Goal: Information Seeking & Learning: Find specific page/section

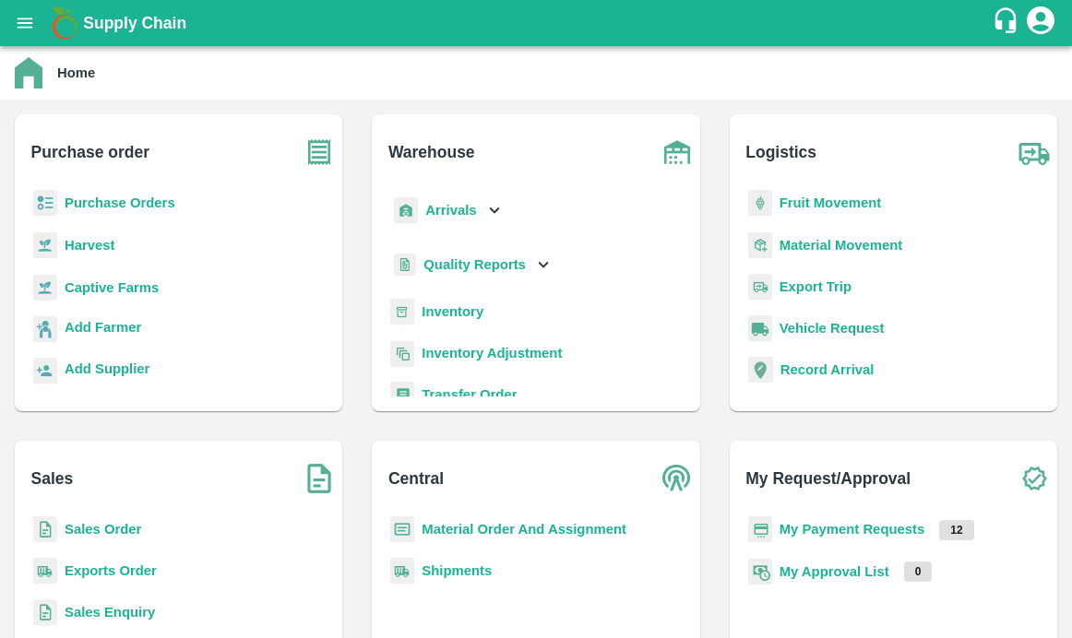
click at [117, 202] on b "Purchase Orders" at bounding box center [120, 203] width 111 height 15
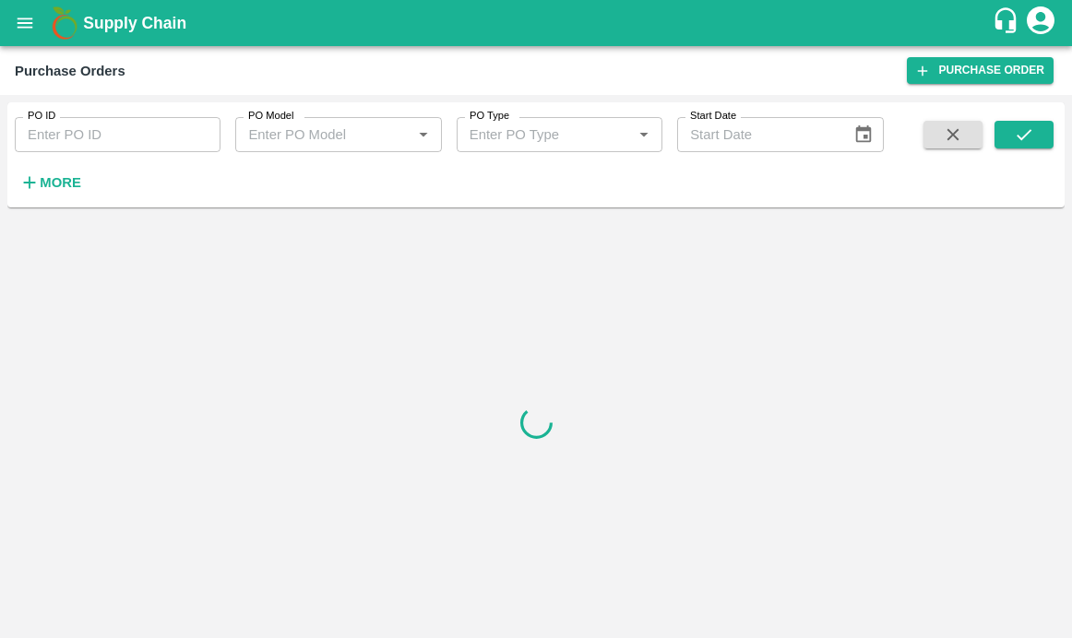
click at [149, 138] on input "PO ID" at bounding box center [118, 134] width 206 height 35
paste input "Nikhil Bhagvat Patil"
type input "Nikhil Bhagvat Patil"
click at [69, 180] on strong "More" at bounding box center [61, 182] width 42 height 15
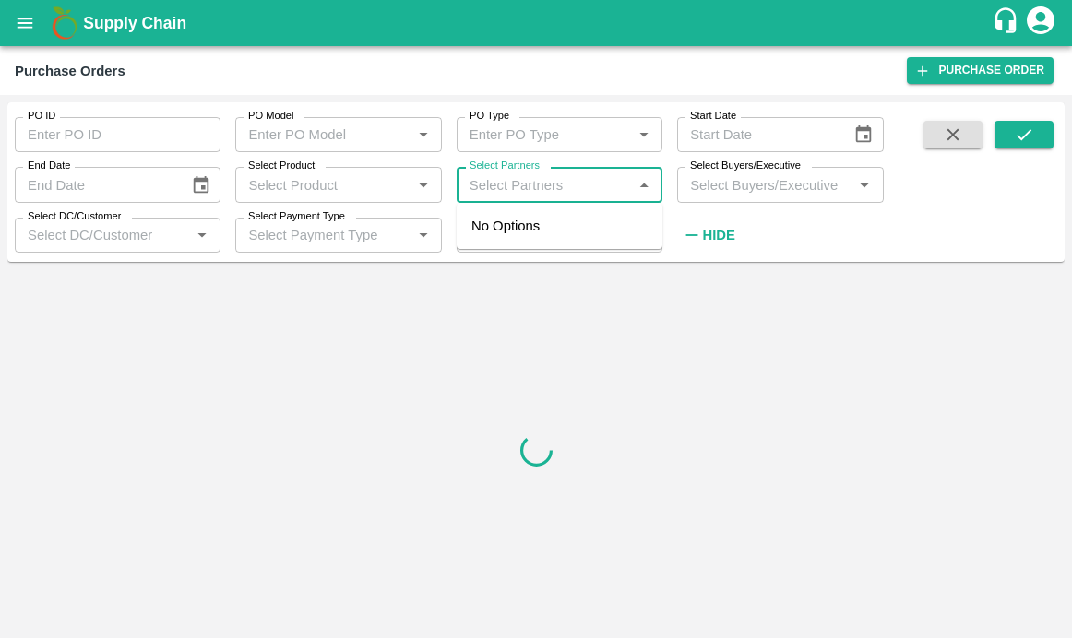
click at [523, 176] on input "Select Partners" at bounding box center [544, 185] width 164 height 24
paste input "Nikhil Bhagvat Patil"
type input "Nikhil Bhagvat Patil"
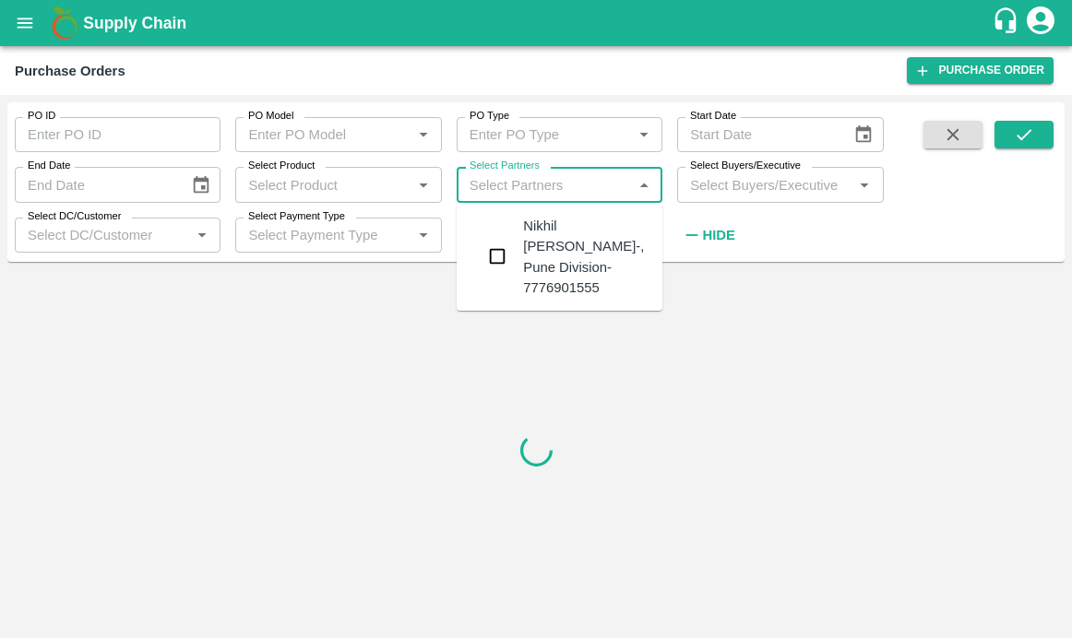
click at [494, 259] on input "checkbox" at bounding box center [497, 256] width 37 height 37
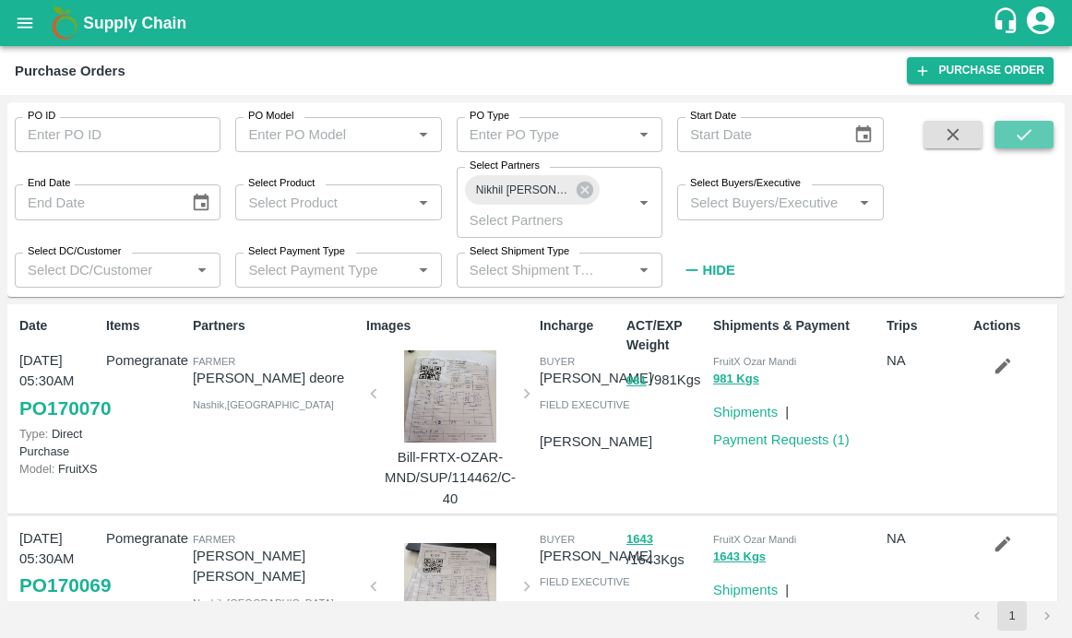
click at [1021, 129] on icon "submit" at bounding box center [1024, 135] width 20 height 20
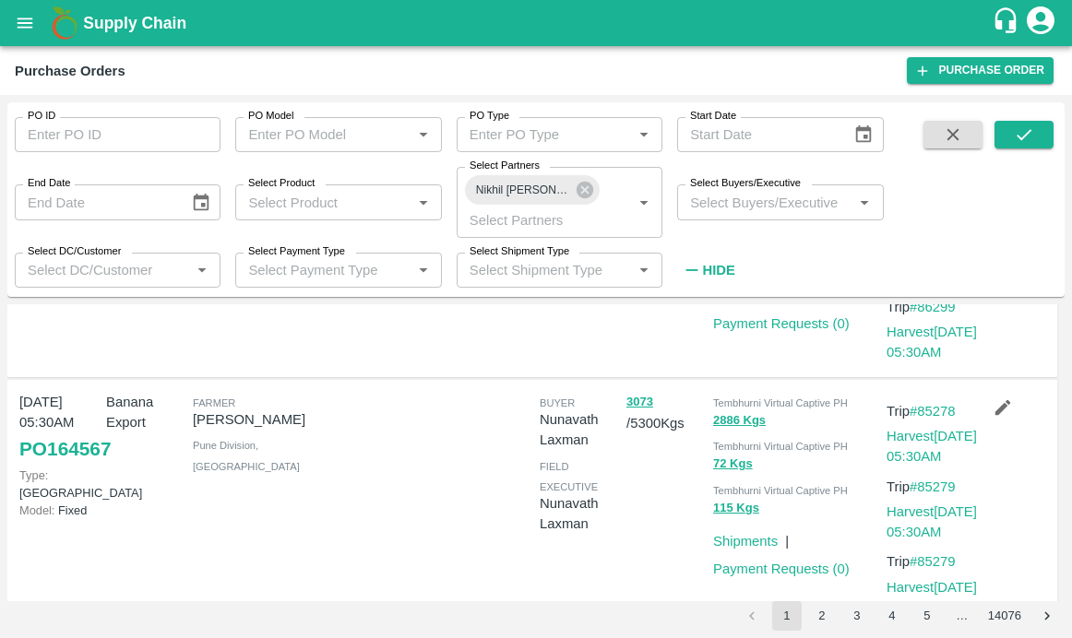
scroll to position [286, 0]
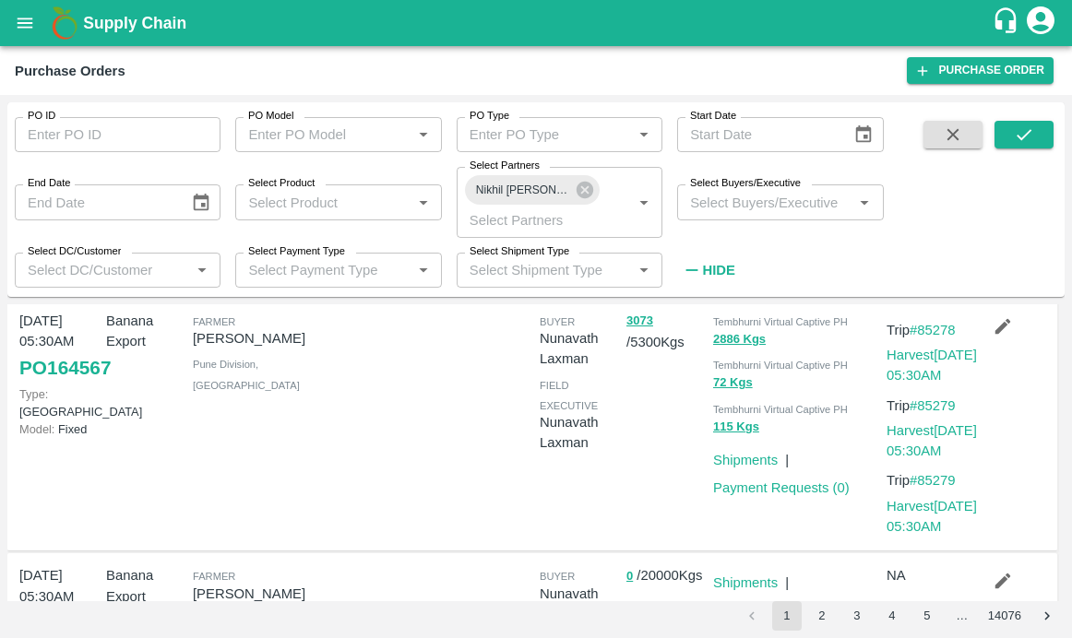
drag, startPoint x: 94, startPoint y: 465, endPoint x: 446, endPoint y: 69, distance: 529.3
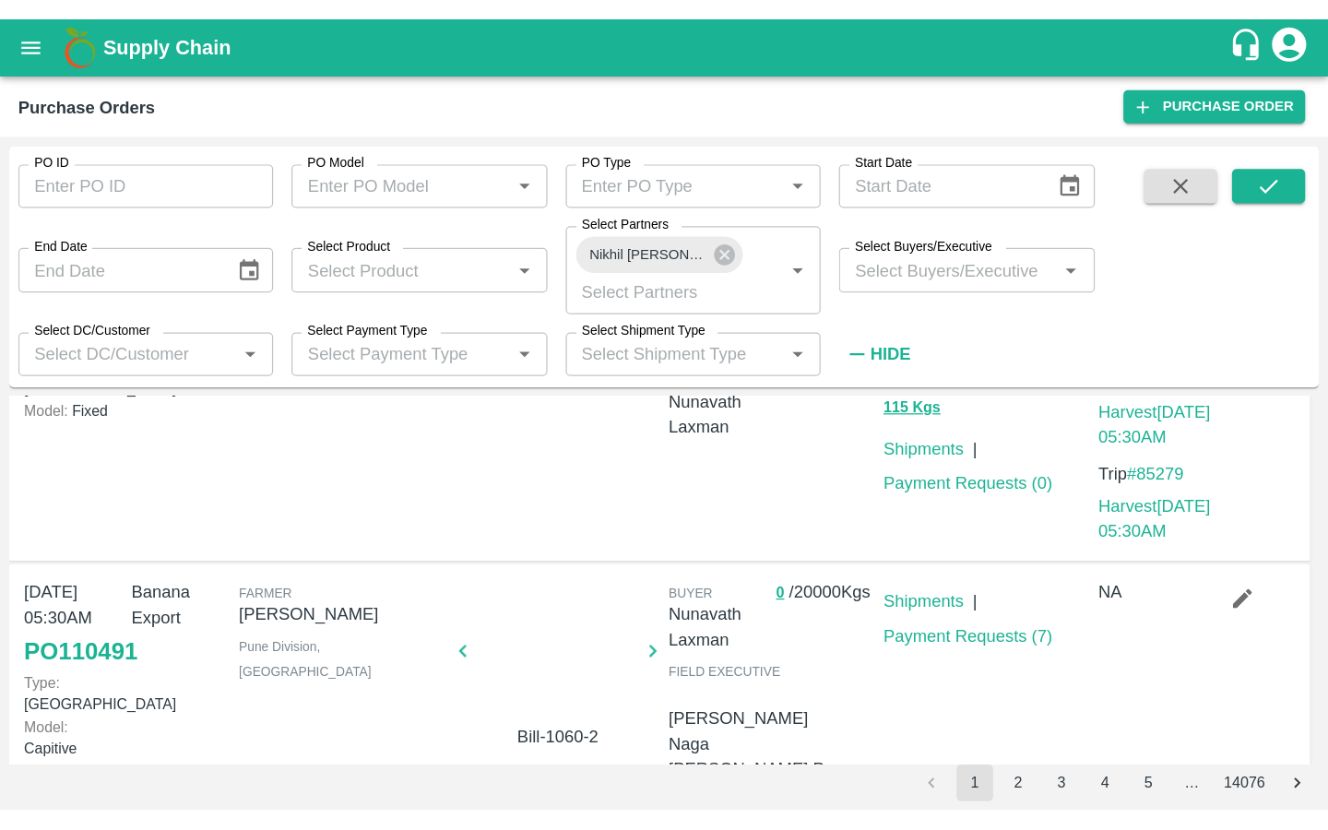
scroll to position [0, 0]
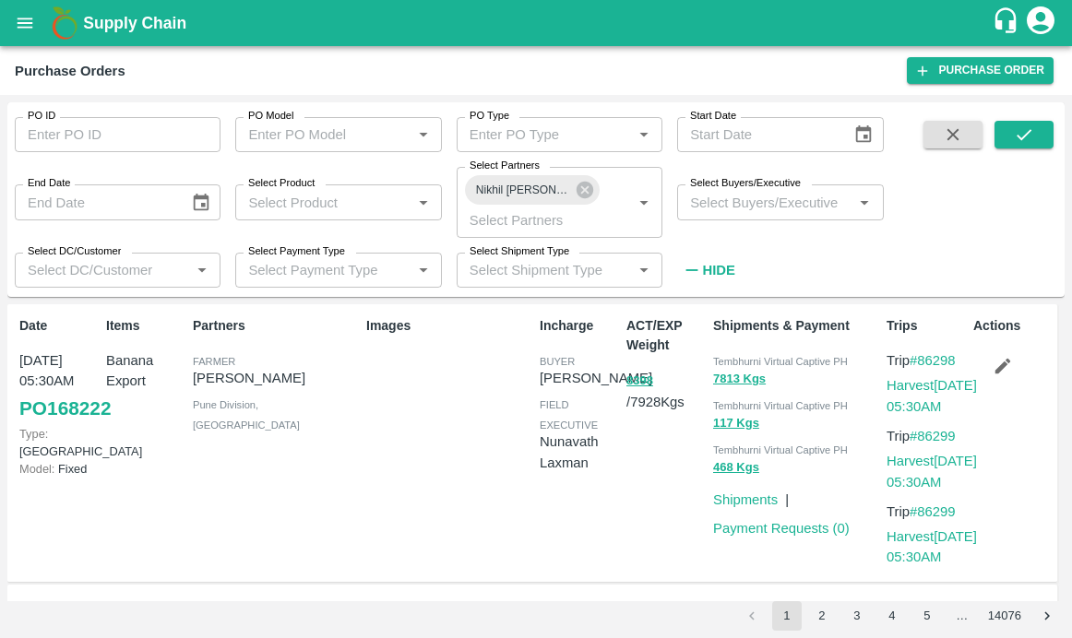
drag, startPoint x: 192, startPoint y: 379, endPoint x: 357, endPoint y: 379, distance: 165.1
click at [357, 379] on div "Date 07 Aug, 05:30AM PO 168222 Type: Farm Gate Model: Fixed Items Banana Export…" at bounding box center [532, 443] width 1050 height 279
copy p "Nikhil Bhagvat Patil"
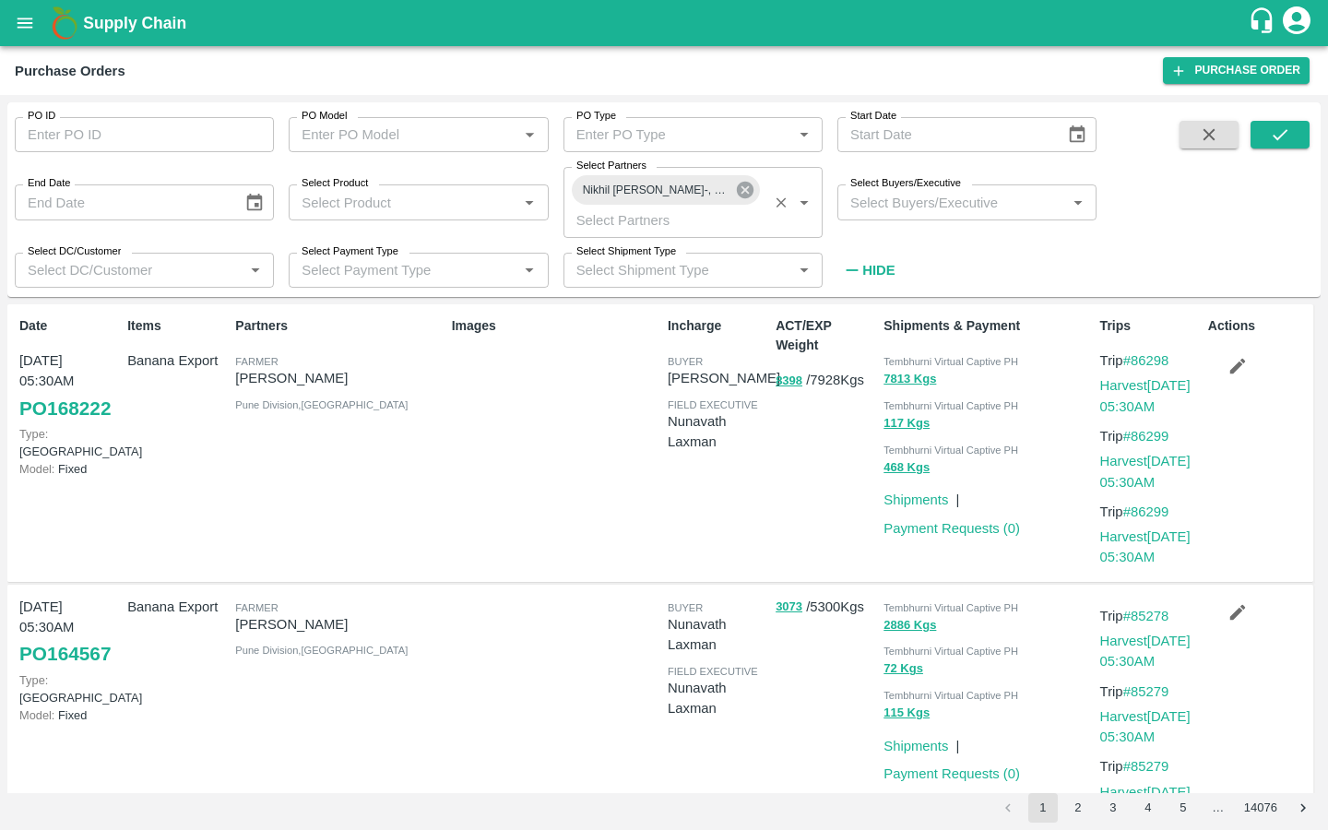
click at [747, 196] on icon at bounding box center [745, 190] width 17 height 17
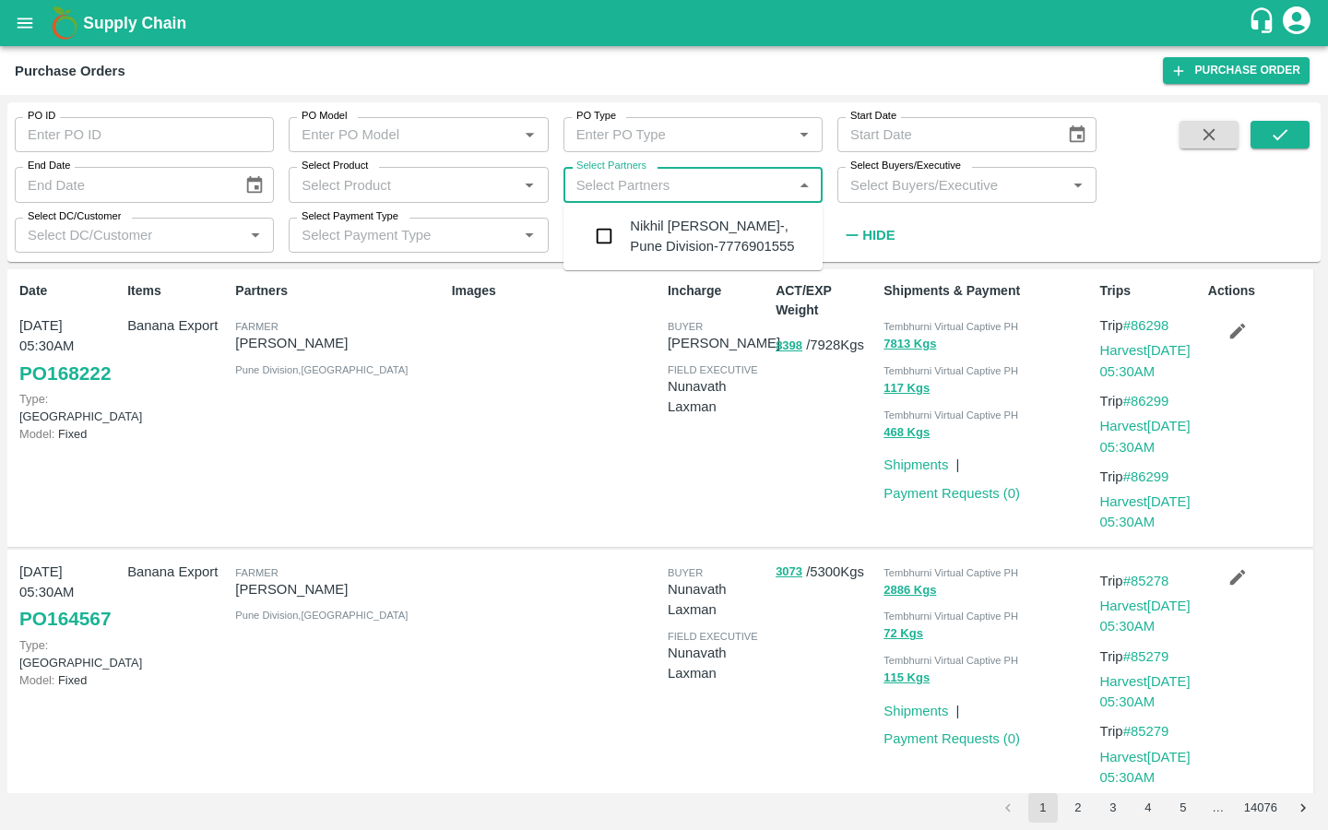
click at [681, 187] on input "Select Partners" at bounding box center [678, 185] width 218 height 24
type input "sharadha rame"
paste input "Sharada Ramesh Shinde"
type input "Sharada Ramesh Shinde"
click at [604, 239] on input "checkbox" at bounding box center [604, 236] width 37 height 37
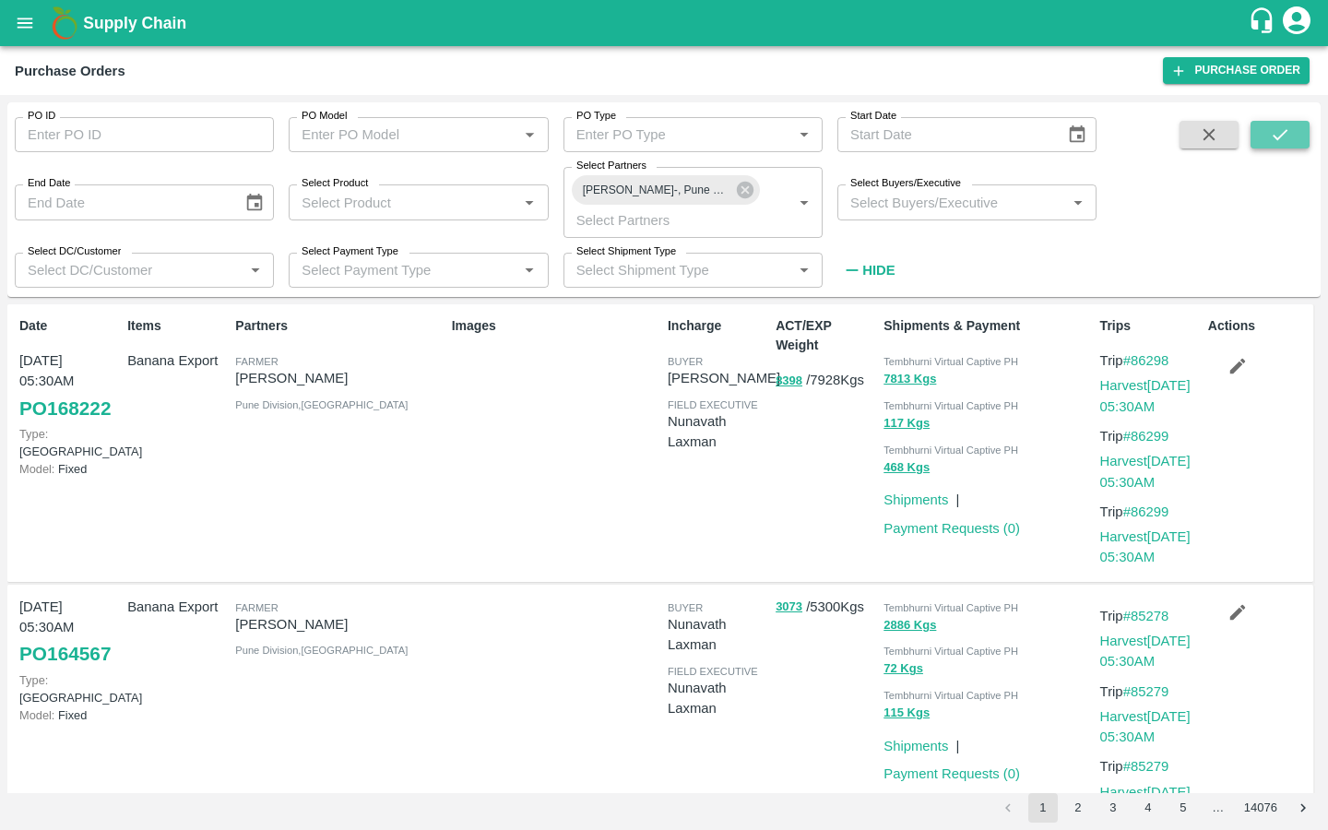
click at [1071, 136] on icon "submit" at bounding box center [1280, 135] width 20 height 20
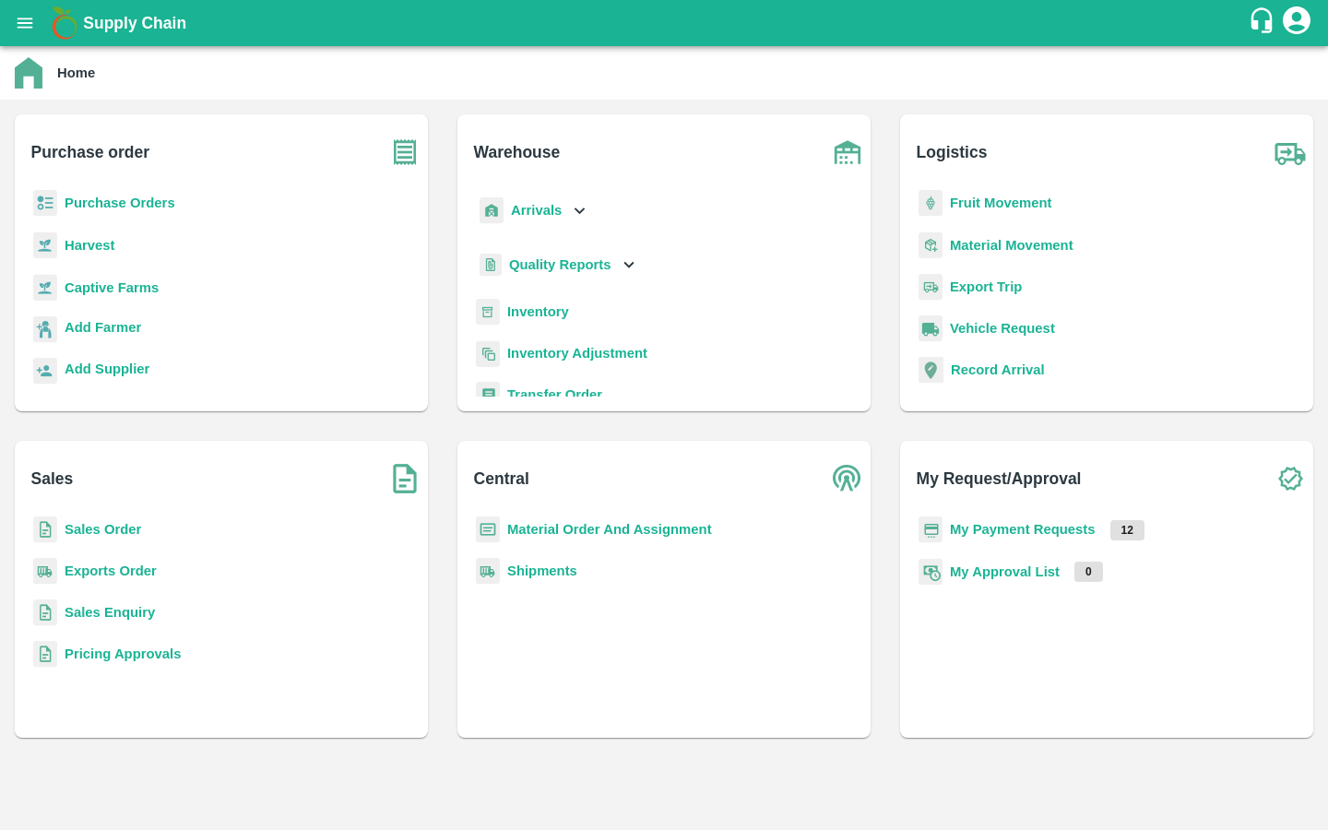
click at [120, 293] on b "Captive Farms" at bounding box center [112, 287] width 94 height 15
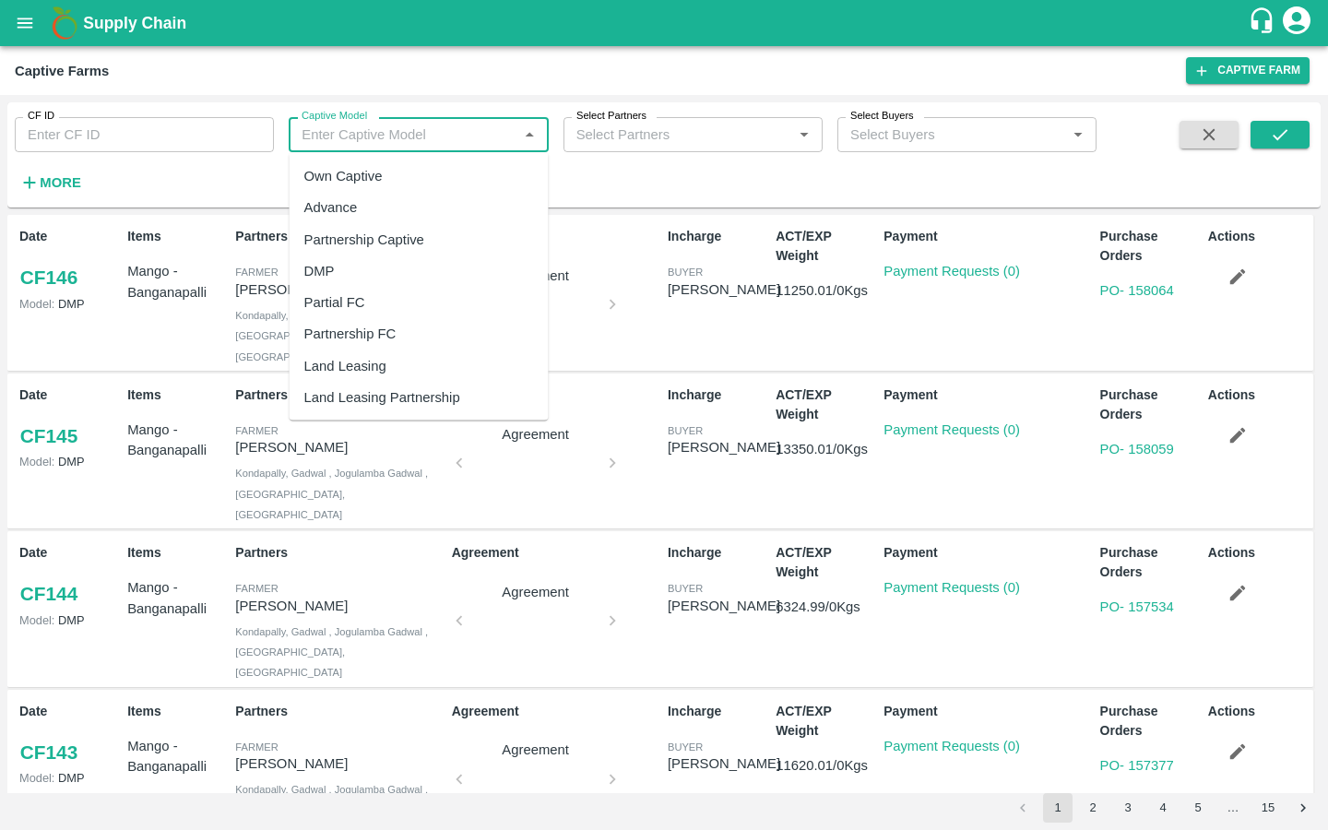
click at [337, 136] on input "Captive Model" at bounding box center [403, 135] width 218 height 24
click at [359, 175] on div "Own Captive" at bounding box center [343, 176] width 78 height 20
type input "Own Captive"
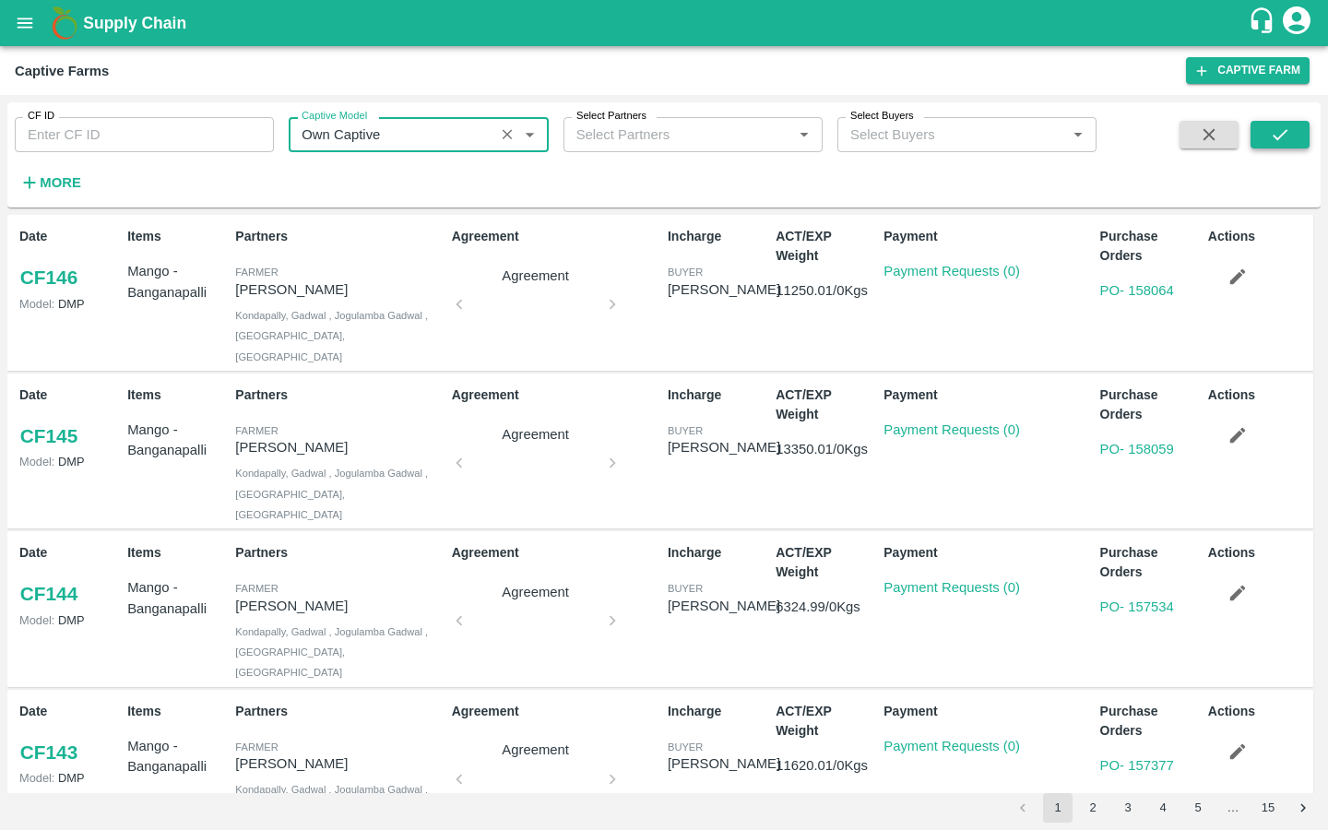
click at [1278, 135] on icon "submit" at bounding box center [1280, 135] width 20 height 20
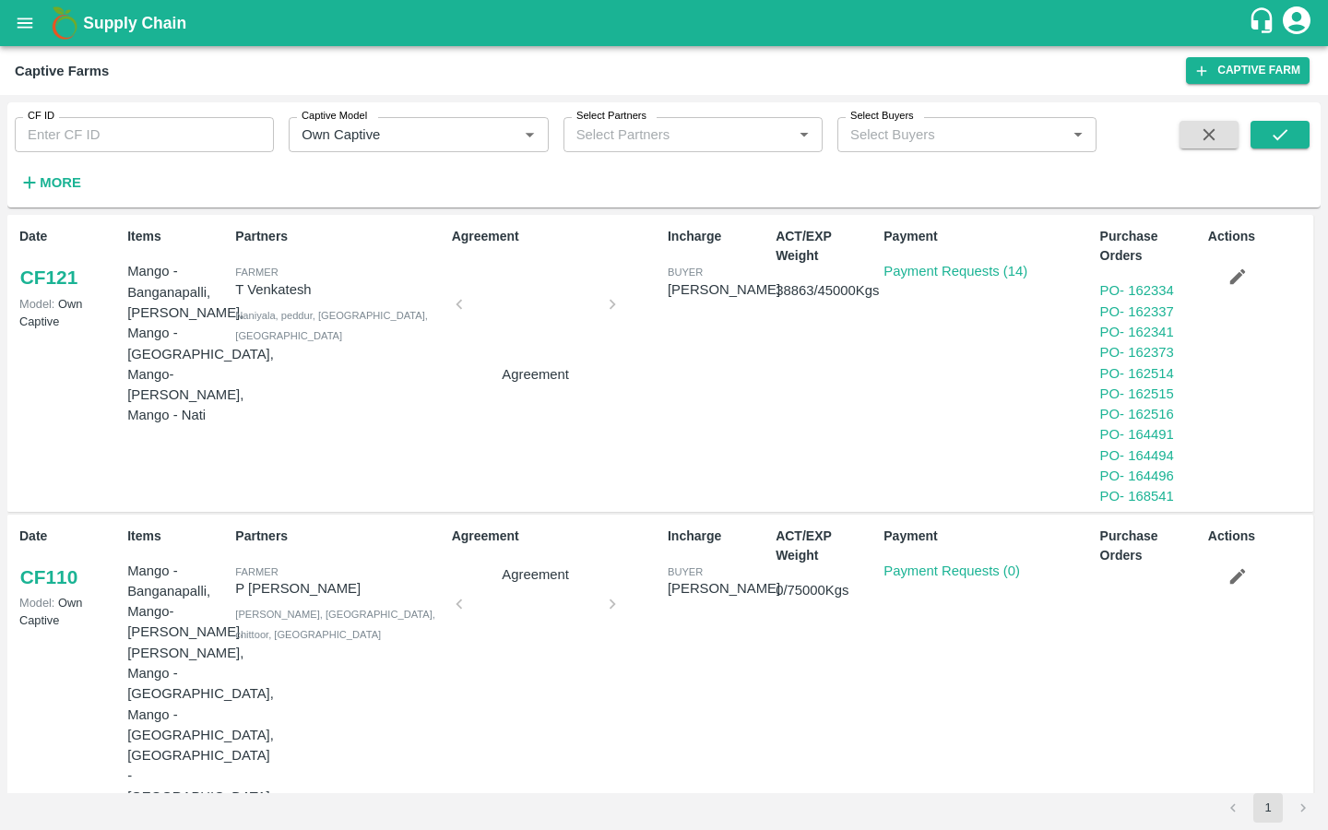
click at [51, 292] on link "CF 121" at bounding box center [48, 277] width 59 height 33
click at [506, 134] on icon "Clear" at bounding box center [508, 135] width 10 height 10
click at [134, 133] on input "CF ID" at bounding box center [144, 134] width 259 height 35
type input "84"
click at [1291, 132] on button "submit" at bounding box center [1280, 135] width 59 height 28
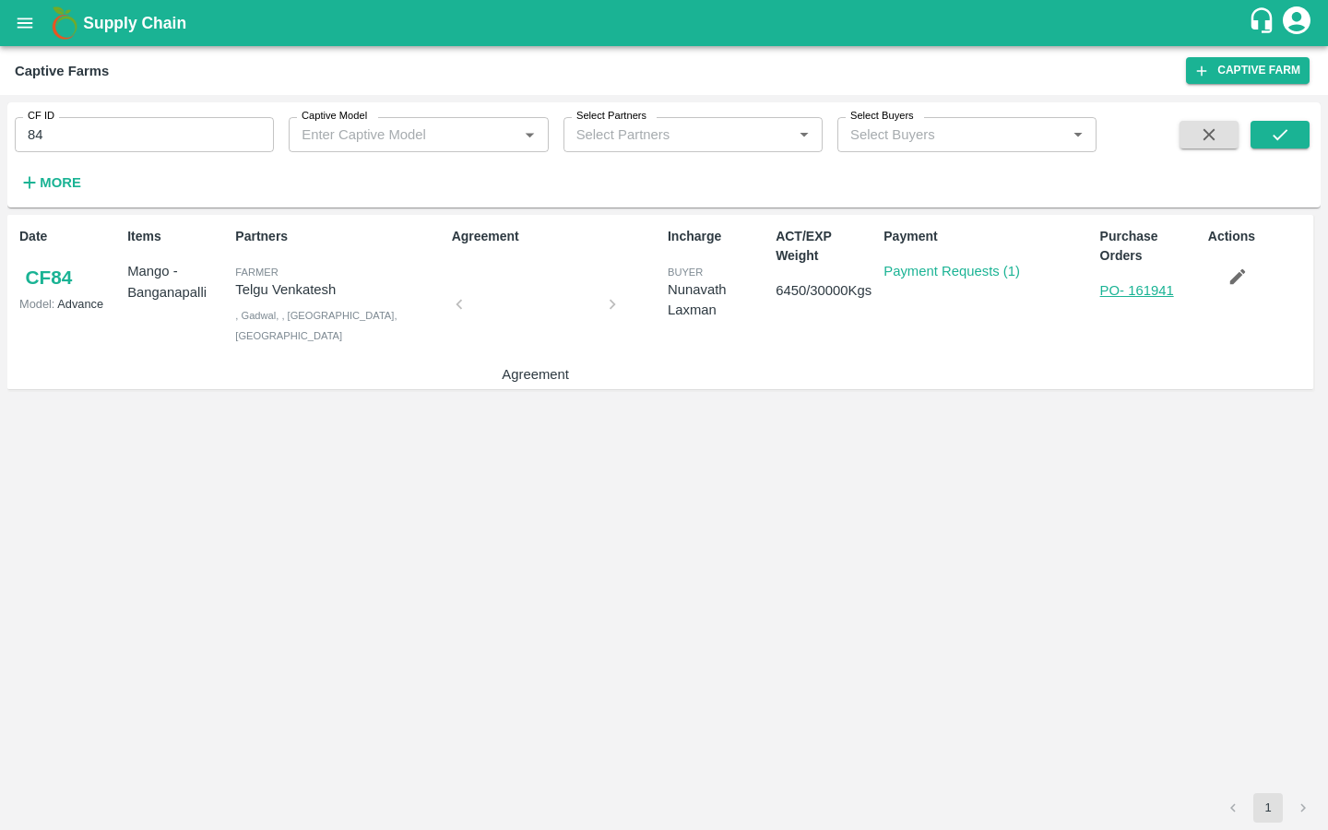
click at [1108, 294] on link "PO - 161941" at bounding box center [1138, 290] width 74 height 15
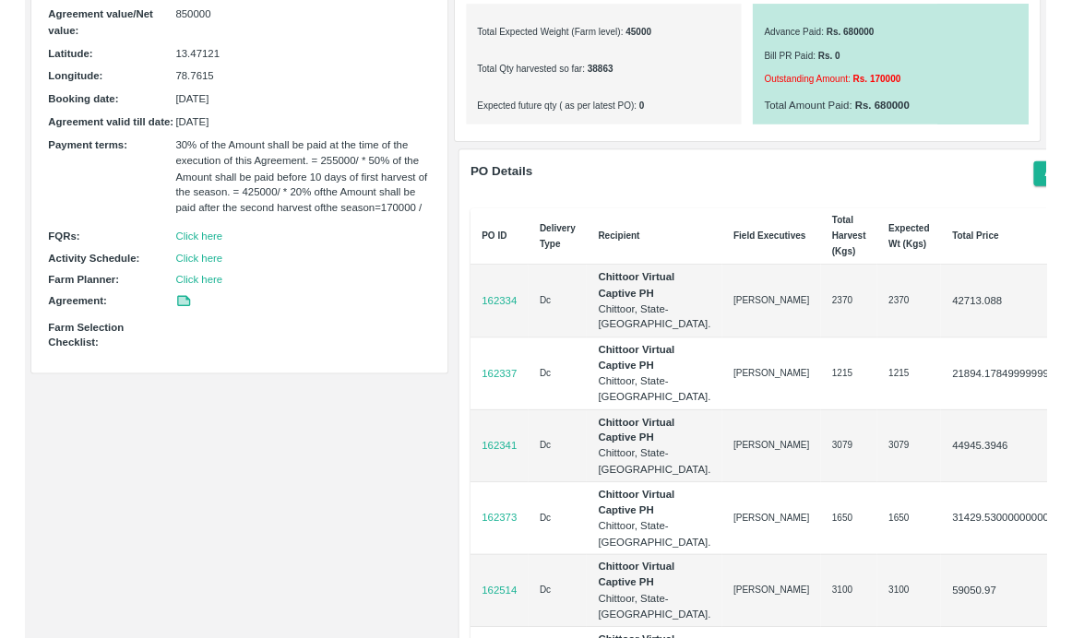
scroll to position [562, 0]
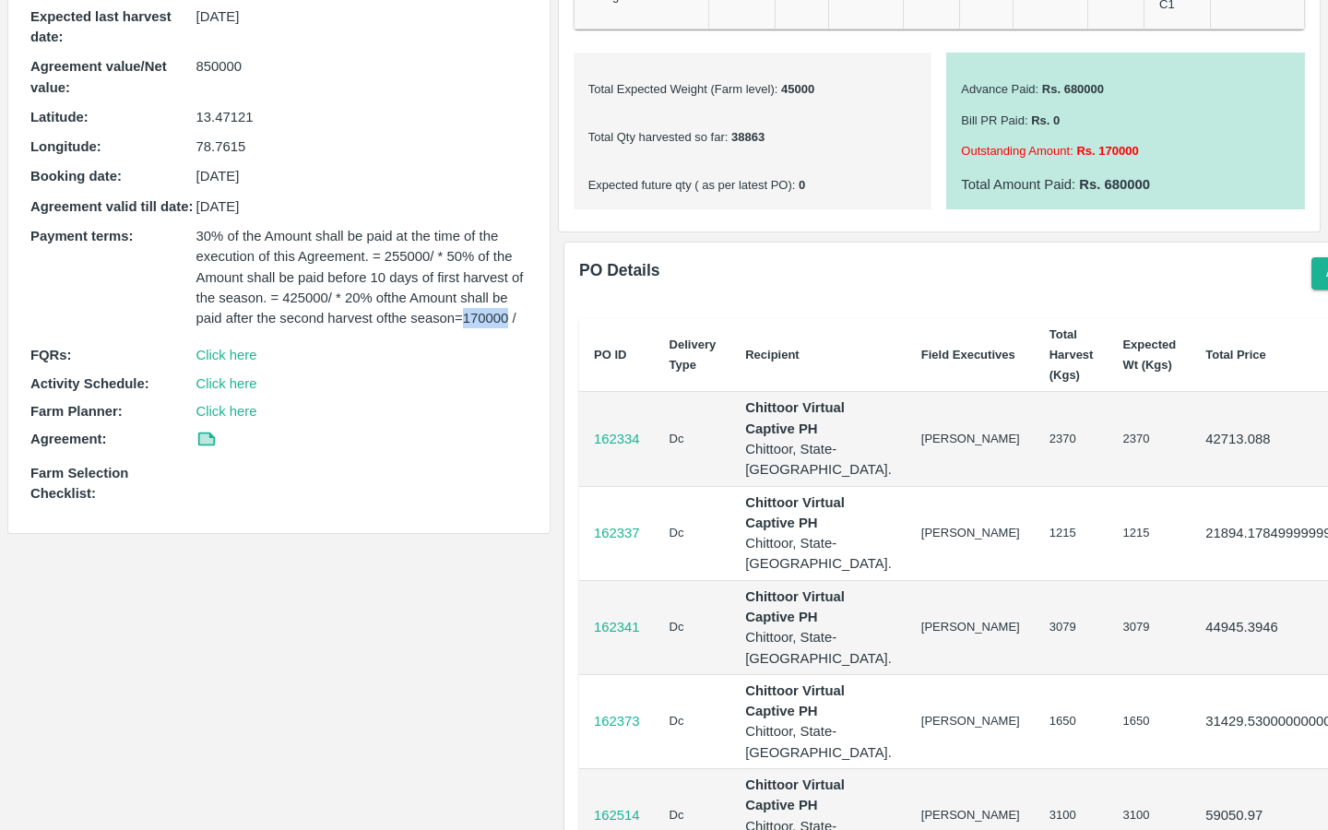
drag, startPoint x: 464, startPoint y: 297, endPoint x: 507, endPoint y: 297, distance: 43.4
click at [507, 297] on p "30% of the Amount shall be paid at the time of the execution of this Agreement.…" at bounding box center [361, 277] width 331 height 102
copy p "170000"
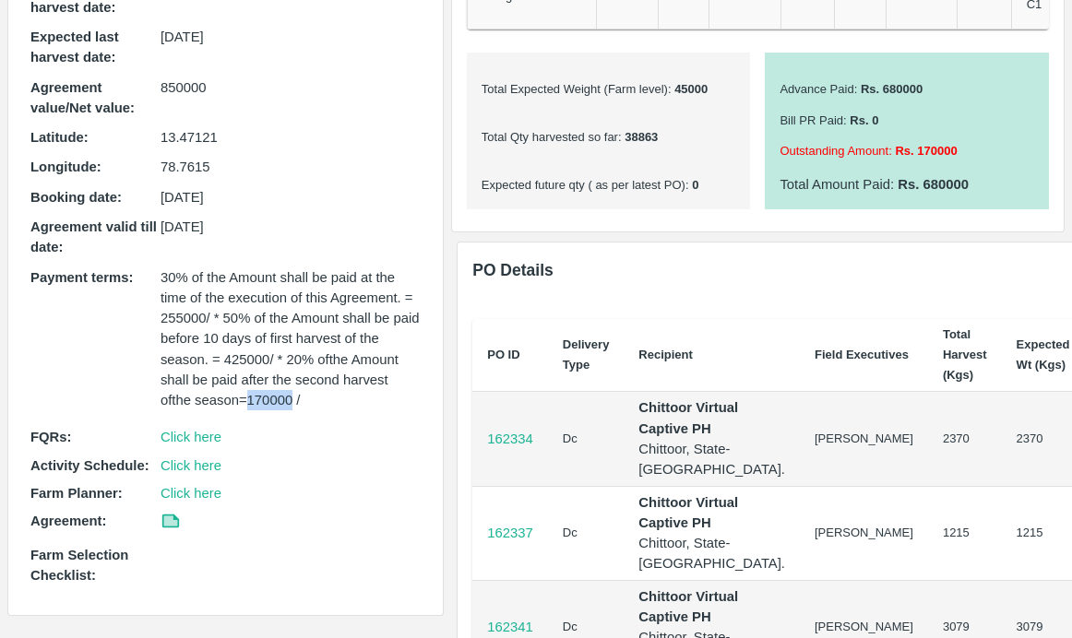
scroll to position [602, 0]
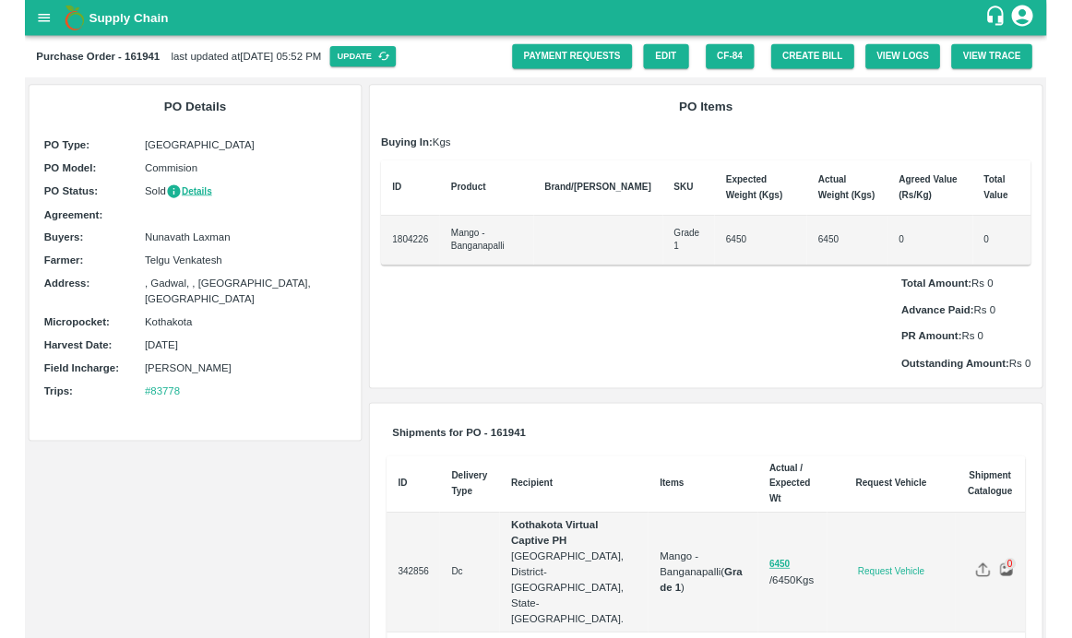
scroll to position [39, 0]
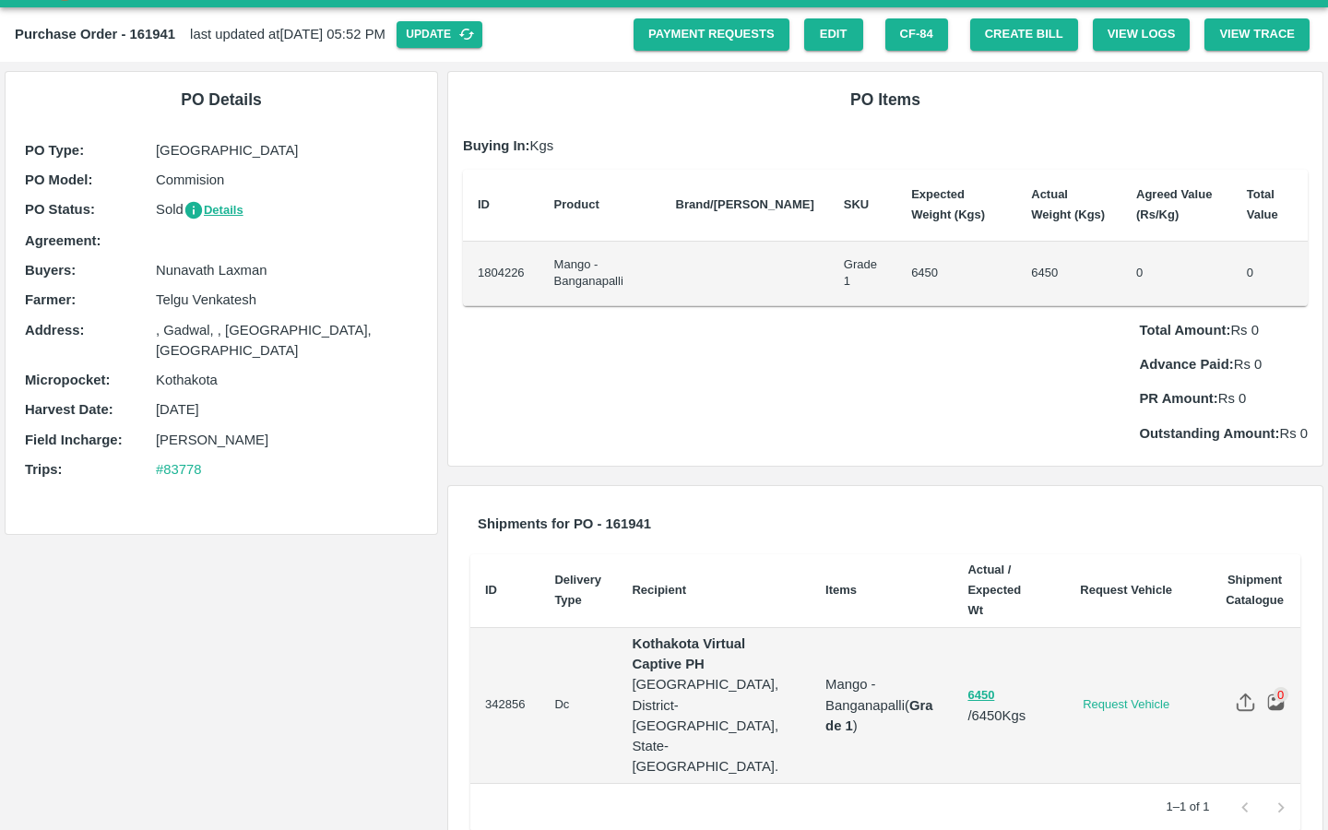
drag, startPoint x: 157, startPoint y: 391, endPoint x: 250, endPoint y: 391, distance: 93.2
click at [250, 399] on p "[DATE]" at bounding box center [287, 409] width 262 height 20
copy p "[DATE]"
